Goal: Information Seeking & Learning: Learn about a topic

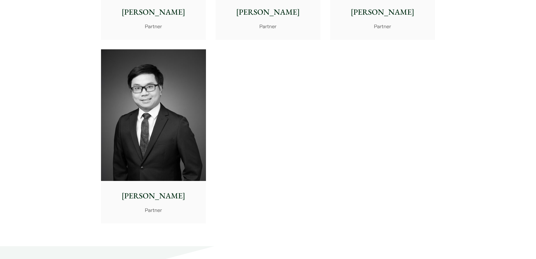
scroll to position [1154, 0]
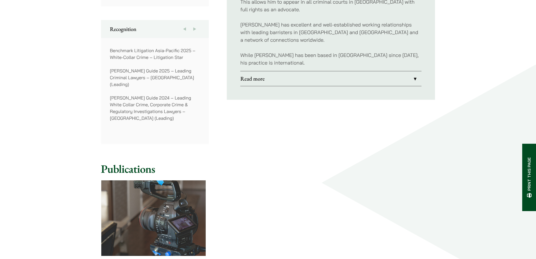
scroll to position [422, 0]
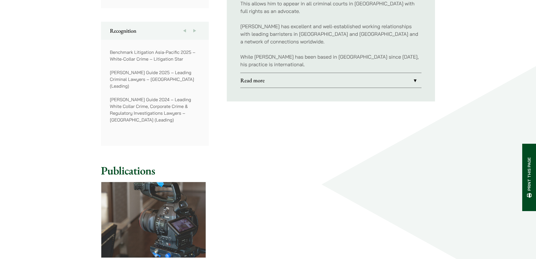
click at [407, 73] on link "Read more" at bounding box center [330, 80] width 181 height 15
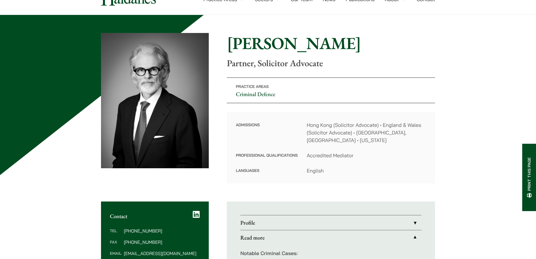
scroll to position [56, 0]
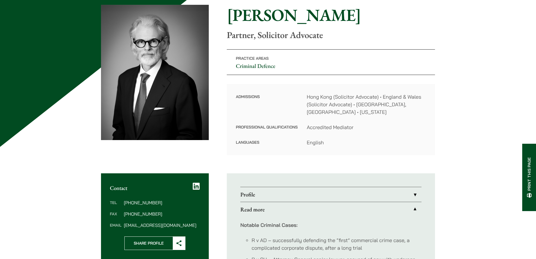
click at [383, 187] on link "Profile" at bounding box center [330, 194] width 181 height 15
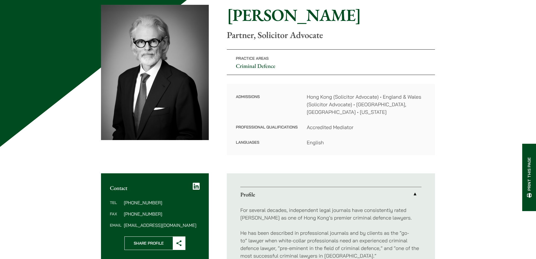
click at [301, 15] on h1 "[PERSON_NAME]" at bounding box center [331, 15] width 208 height 20
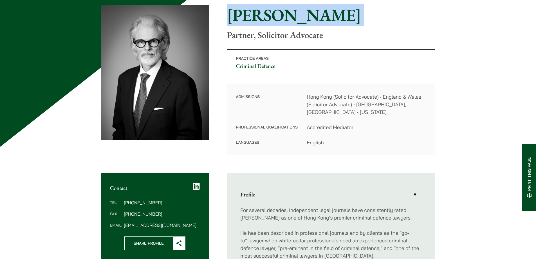
click at [301, 15] on h1 "[PERSON_NAME]" at bounding box center [331, 15] width 208 height 20
